Goal: Information Seeking & Learning: Understand process/instructions

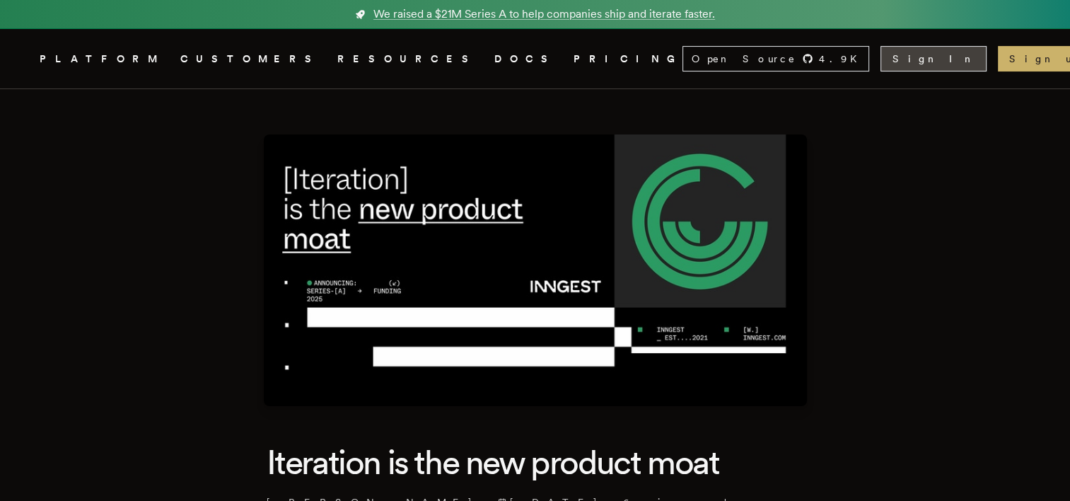
drag, startPoint x: 0, startPoint y: 0, endPoint x: 941, endPoint y: 67, distance: 943.4
click at [941, 70] on nav "Inngest .cls-1 { fill: #FAFAF9; } PLATFORM CUSTOMERS RESOURCES DOCS PRICING Ope…" at bounding box center [535, 58] width 1070 height 59
click at [941, 67] on link "Sign In" at bounding box center [933, 58] width 106 height 25
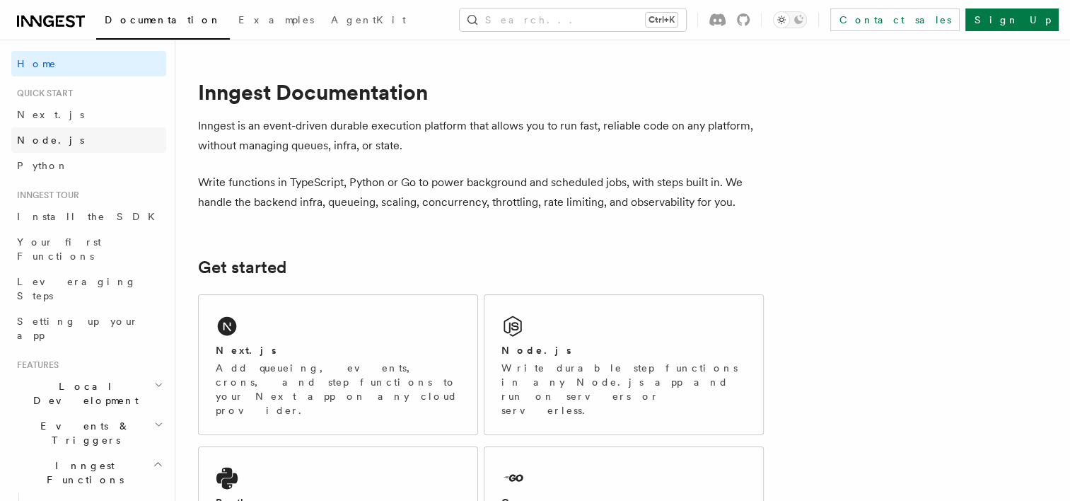
click at [28, 141] on span "Node.js" at bounding box center [50, 139] width 67 height 11
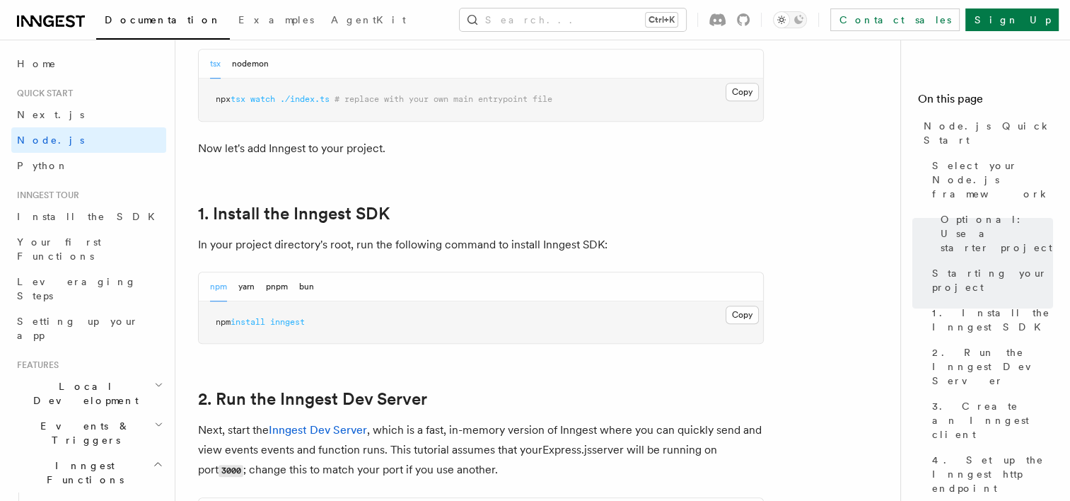
scroll to position [848, 0]
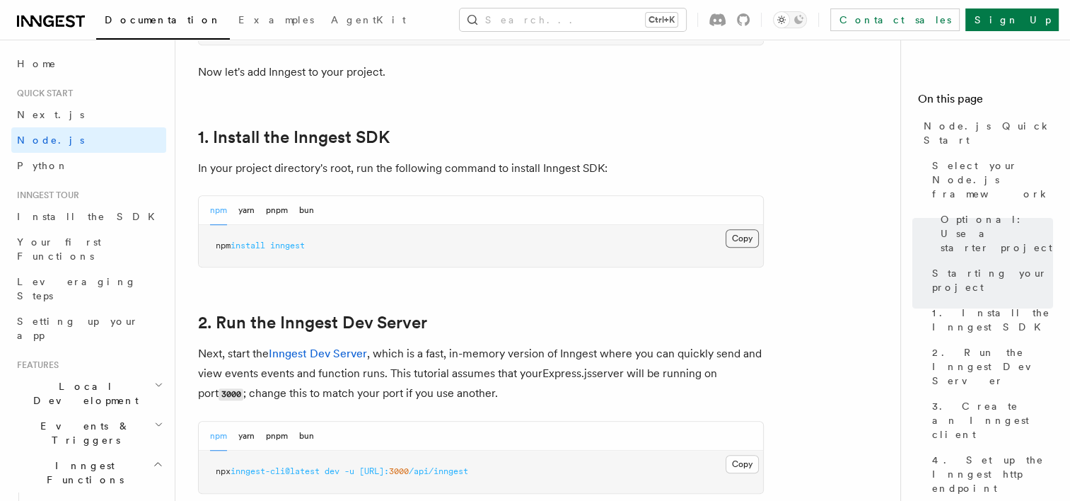
click at [747, 238] on button "Copy Copied" at bounding box center [741, 238] width 33 height 18
click at [752, 236] on button "Copy Copied" at bounding box center [741, 238] width 33 height 18
click at [740, 238] on button "Copy Copied" at bounding box center [741, 238] width 33 height 18
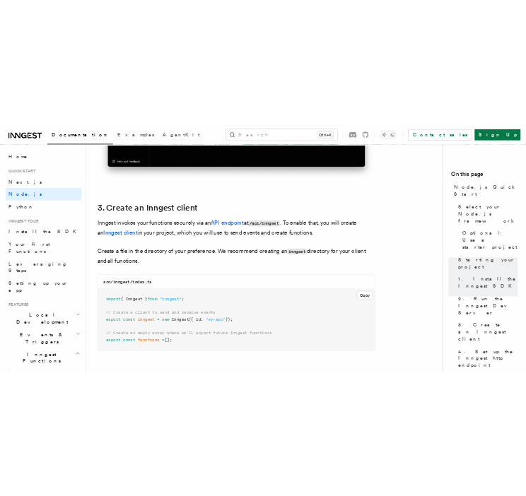
scroll to position [1838, 0]
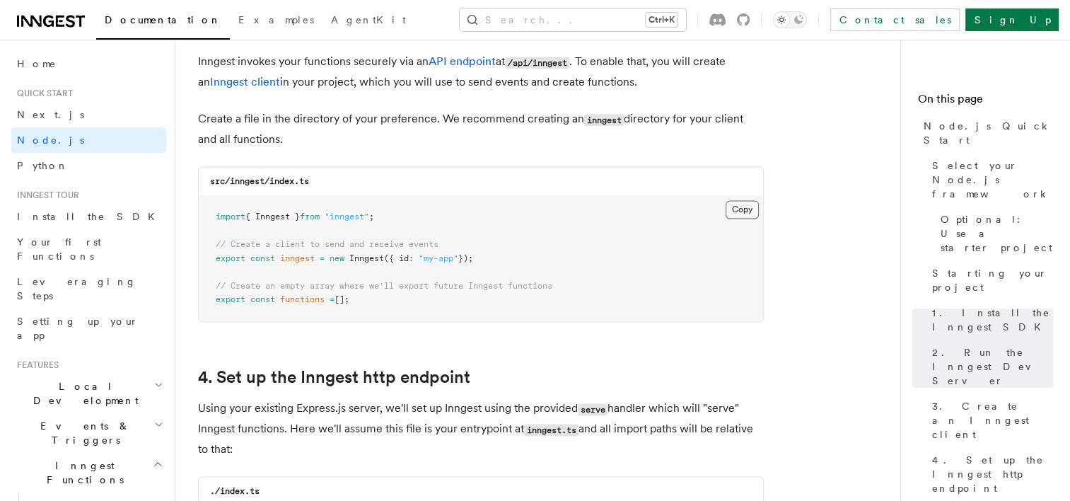
click at [748, 206] on button "Copy Copied" at bounding box center [741, 209] width 33 height 18
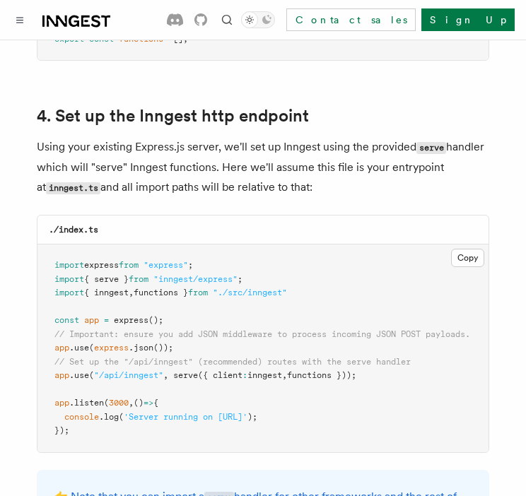
scroll to position [2262, 0]
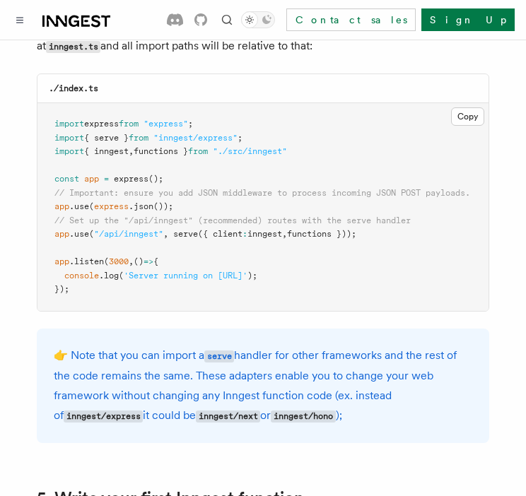
drag, startPoint x: 51, startPoint y: 221, endPoint x: 404, endPoint y: 221, distance: 353.5
click at [404, 221] on pre "import express from "express" ; import { serve } from "inngest/express" ; impor…" at bounding box center [262, 207] width 451 height 208
copy span "app .use ( "/api/inngest" , serve ({ client : inngest , functions }));"
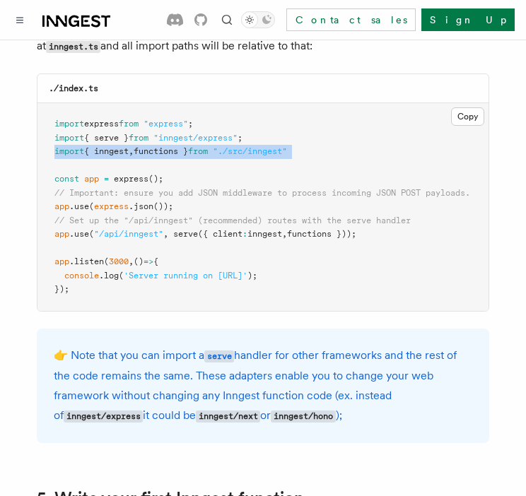
drag, startPoint x: 46, startPoint y: 131, endPoint x: 342, endPoint y: 143, distance: 296.5
click at [342, 143] on pre "import express from "express" ; import { serve } from "inngest/express" ; impor…" at bounding box center [262, 207] width 451 height 208
drag, startPoint x: 342, startPoint y: 143, endPoint x: 311, endPoint y: 151, distance: 32.1
click at [311, 151] on pre "import express from "express" ; import { serve } from "inngest/express" ; impor…" at bounding box center [262, 207] width 451 height 208
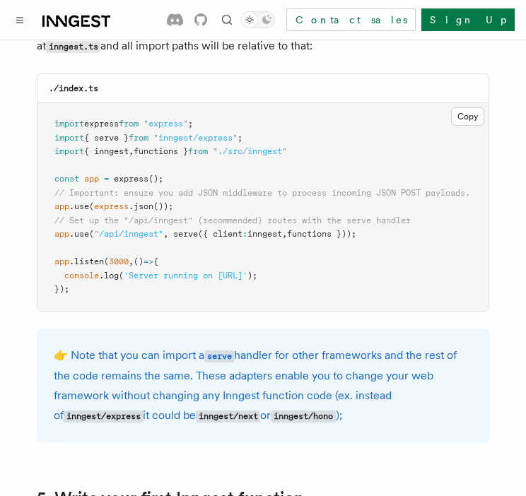
click at [214, 244] on pre "import express from "express" ; import { serve } from "inngest/express" ; impor…" at bounding box center [262, 207] width 451 height 208
drag, startPoint x: 52, startPoint y: 122, endPoint x: 288, endPoint y: 123, distance: 236.8
click at [288, 123] on pre "import express from "express" ; import { serve } from "inngest/express" ; impor…" at bounding box center [262, 207] width 451 height 208
copy span "import { serve } from "inngest/express" ;"
click at [156, 146] on span "functions }" at bounding box center [161, 151] width 54 height 10
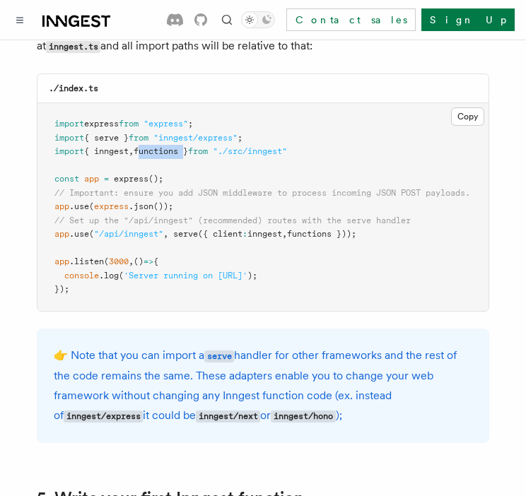
click at [156, 146] on span "functions }" at bounding box center [161, 151] width 54 height 10
copy span "functions"
